Goal: Task Accomplishment & Management: Manage account settings

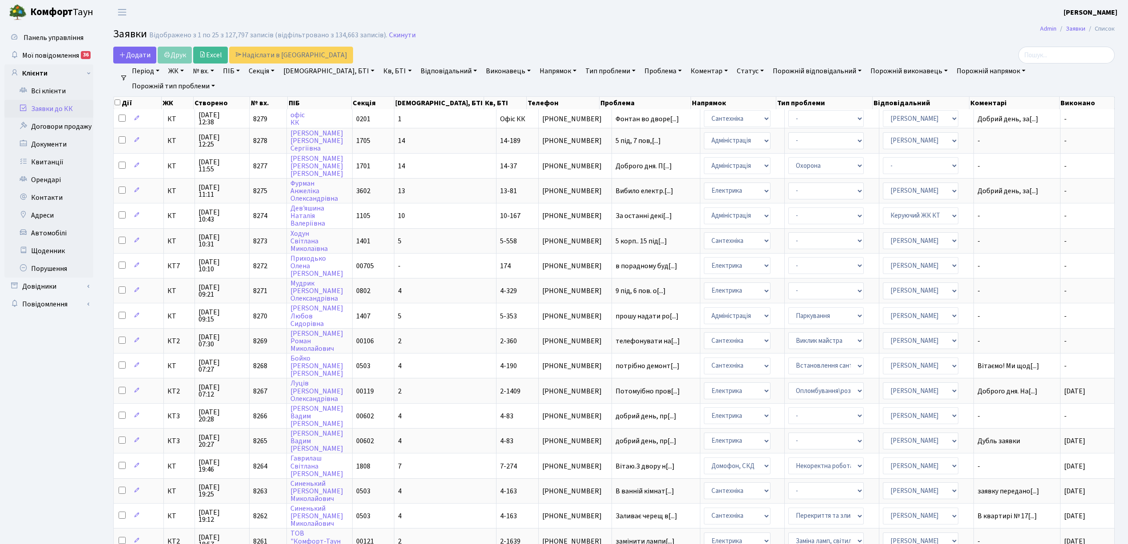
select select "25"
click at [393, 36] on link "Скинути" at bounding box center [402, 35] width 27 height 8
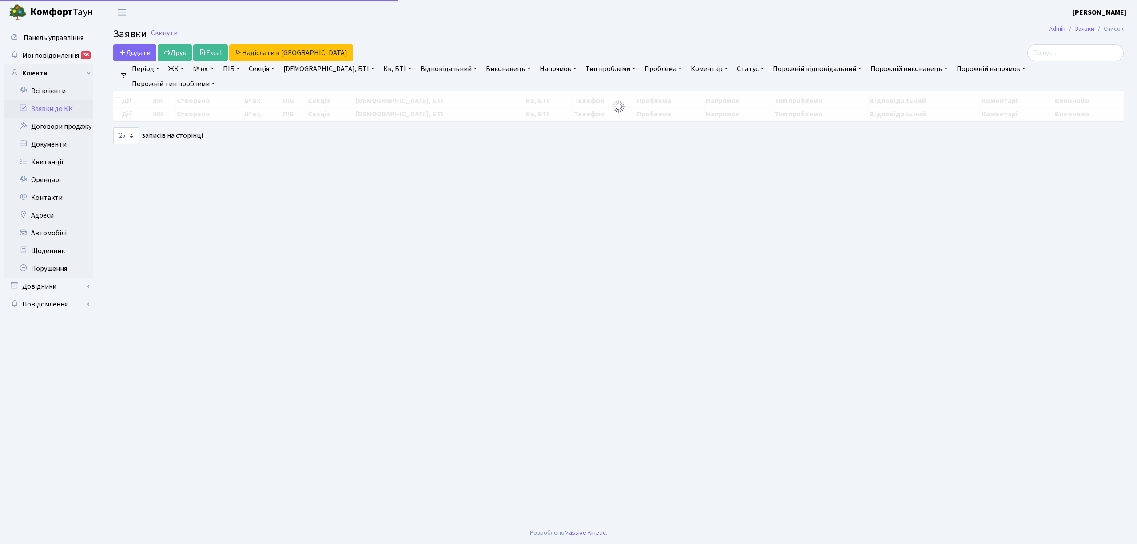
select select "25"
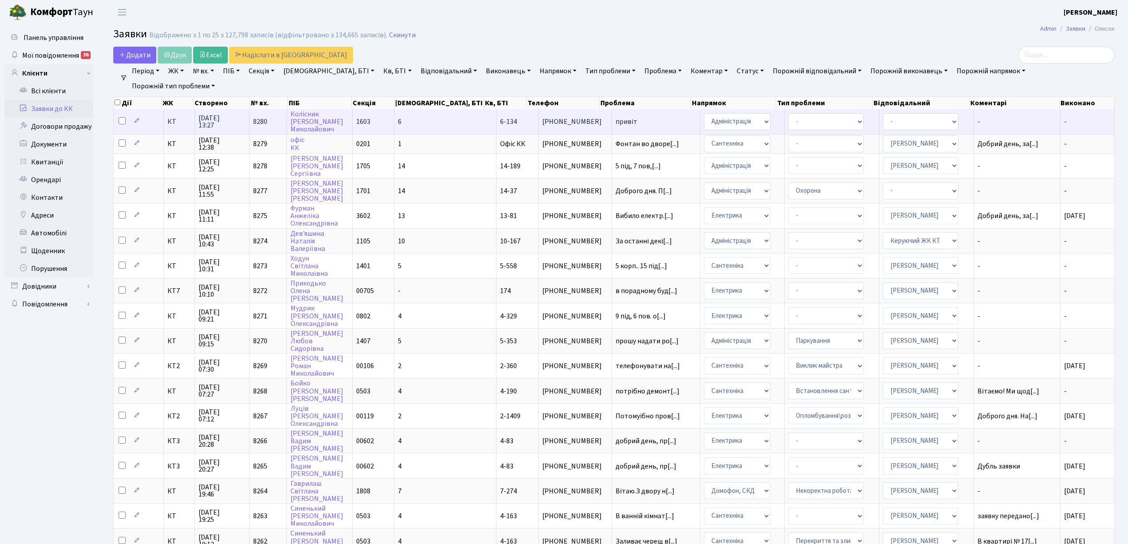
click at [434, 125] on td "6" at bounding box center [445, 121] width 102 height 24
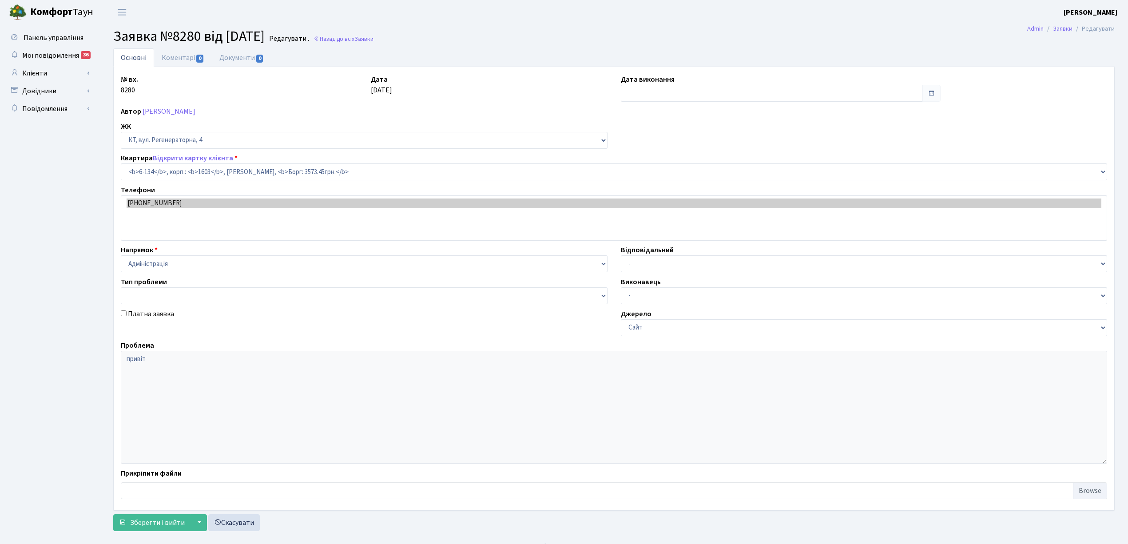
select select "5270"
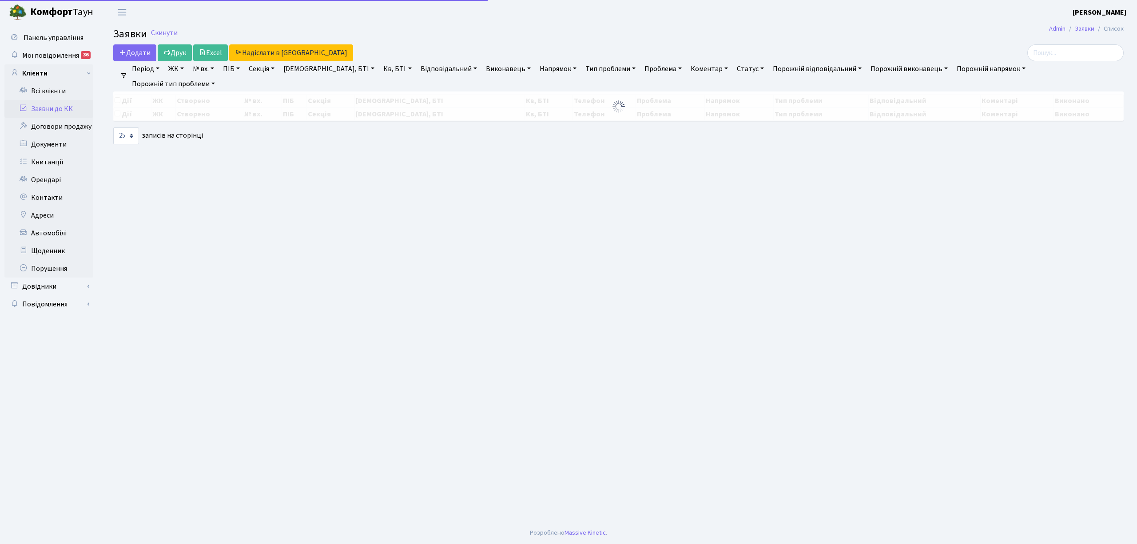
select select "25"
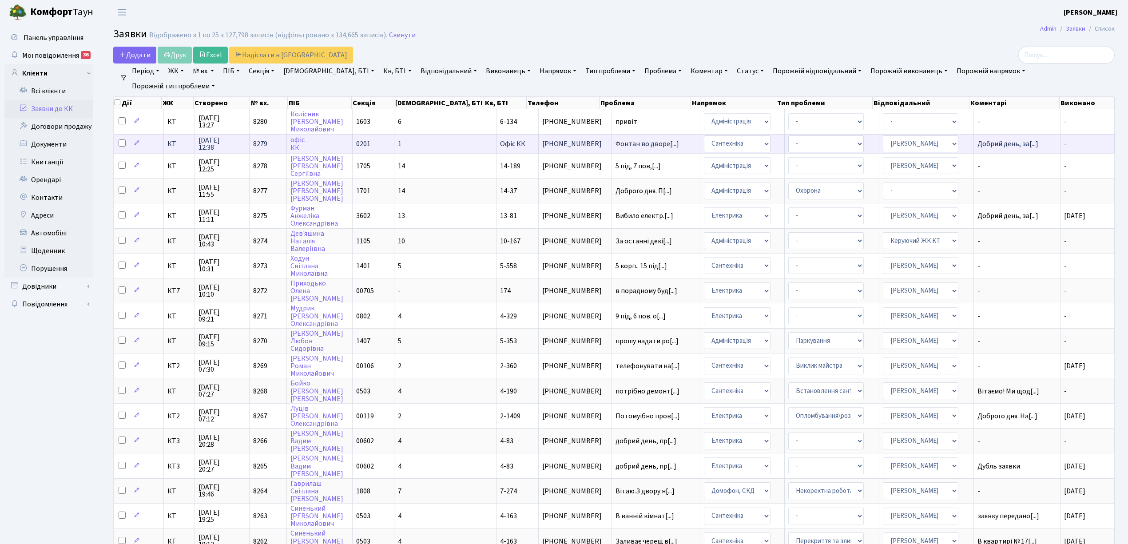
click at [427, 141] on td "1" at bounding box center [445, 143] width 102 height 19
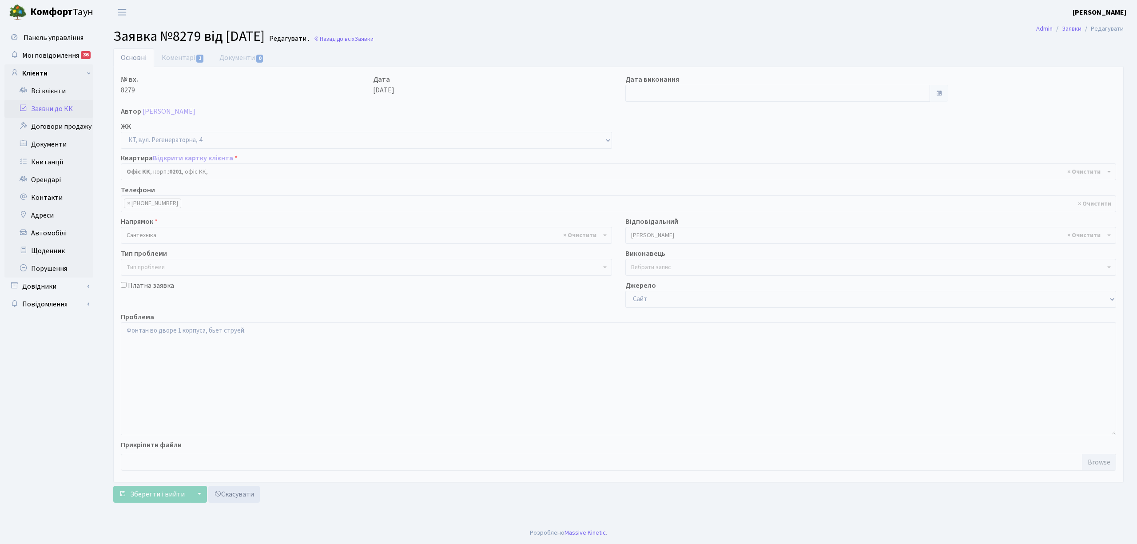
select select "4"
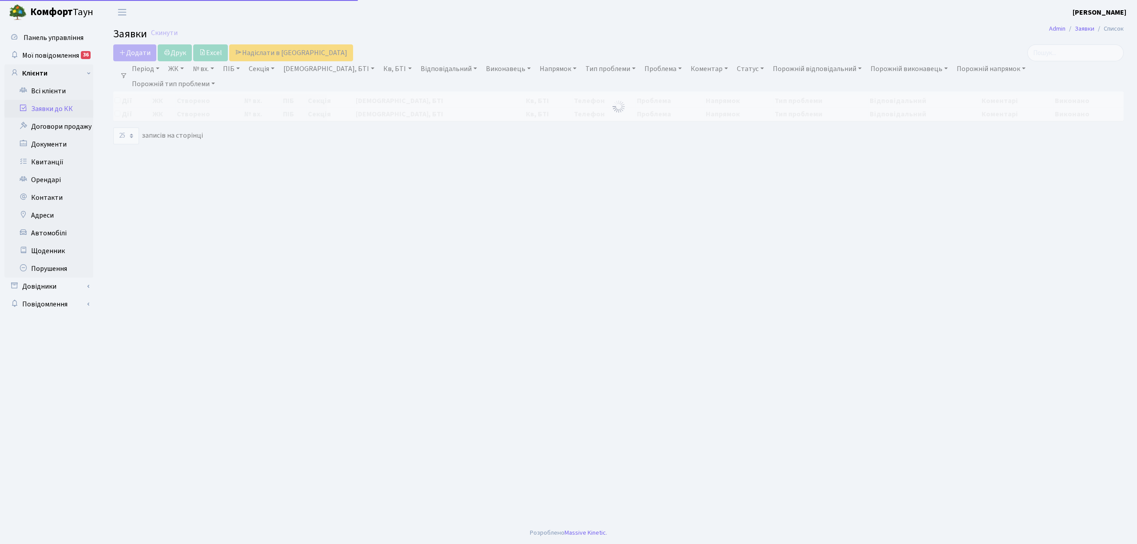
select select "25"
